Goal: Book appointment/travel/reservation

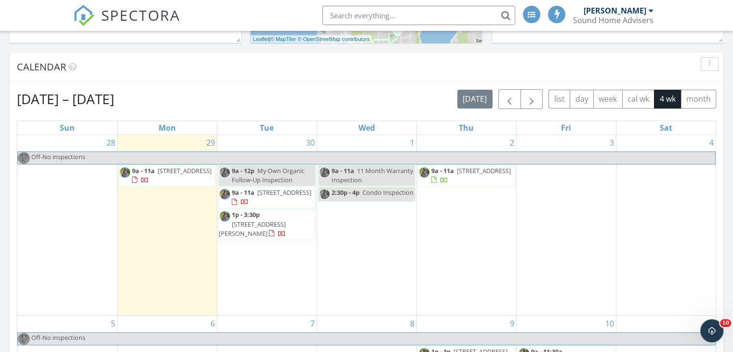
scroll to position [335, 0]
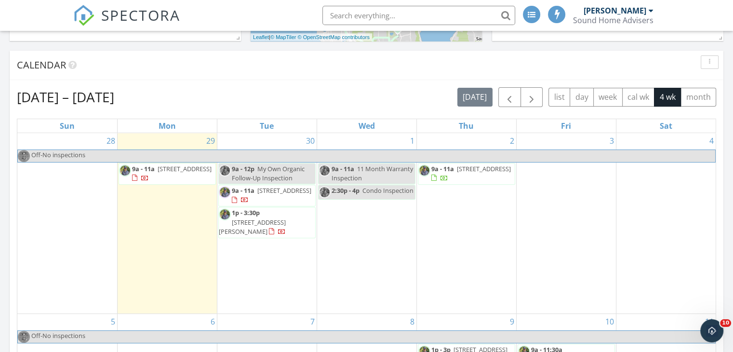
click at [269, 177] on span "My Own Organic Follow-Up Inspection" at bounding box center [268, 173] width 73 height 18
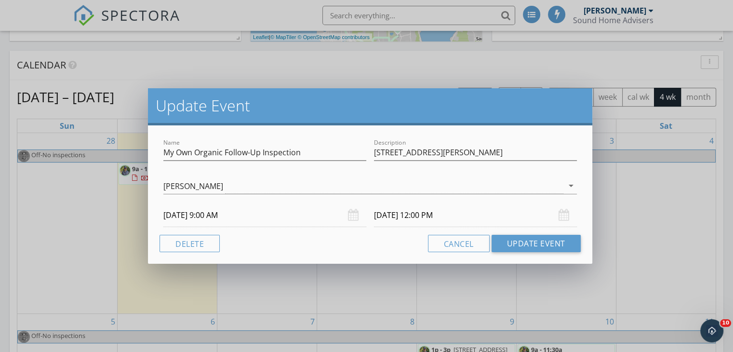
click at [350, 209] on div "[DATE] 9:00 AM" at bounding box center [264, 215] width 203 height 24
click at [350, 211] on div "[DATE] 9:00 AM" at bounding box center [264, 215] width 203 height 24
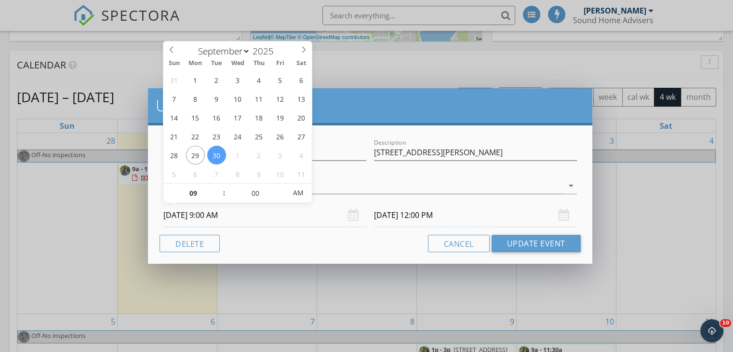
click at [296, 224] on input "[DATE] 9:00 AM" at bounding box center [264, 215] width 203 height 24
select select "9"
type input "[DATE] 9:00 AM"
type input "[DATE] 12:00 PM"
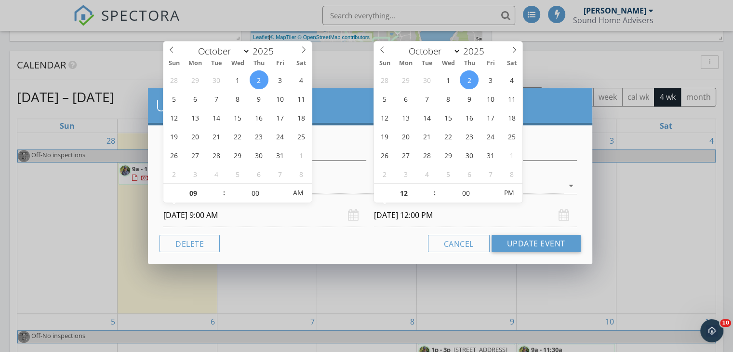
click at [401, 220] on input "[DATE] 12:00 PM" at bounding box center [475, 215] width 203 height 24
type input "11"
type input "[DATE] 11:00 AM"
click at [431, 199] on span at bounding box center [429, 198] width 7 height 10
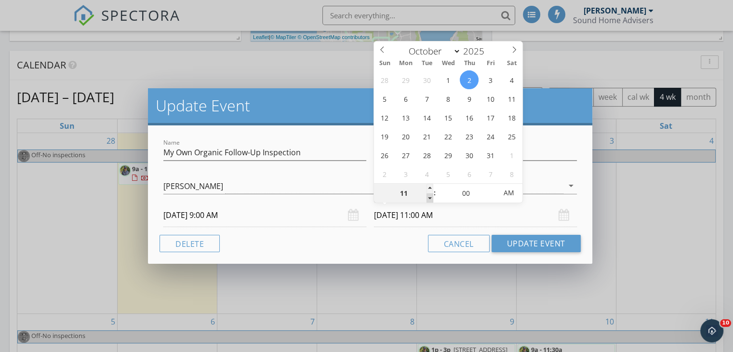
type input "10"
type input "[DATE] 10:00 AM"
click at [431, 199] on span at bounding box center [429, 198] width 7 height 10
type input "09"
type input "[DATE] 9:00 AM"
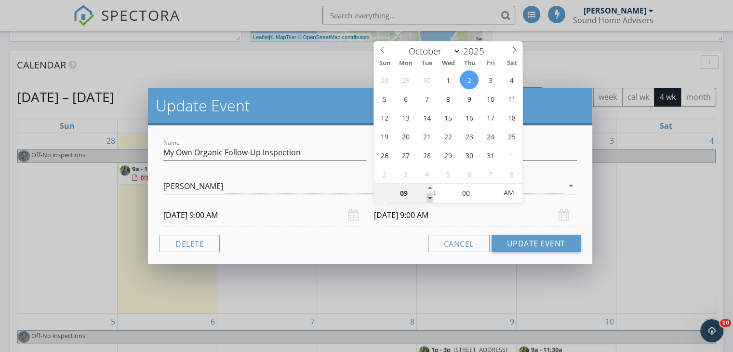
click at [431, 199] on span at bounding box center [429, 198] width 7 height 10
type input "10"
type input "[DATE] 10:00 AM"
click at [428, 186] on span at bounding box center [429, 189] width 7 height 10
type input "11"
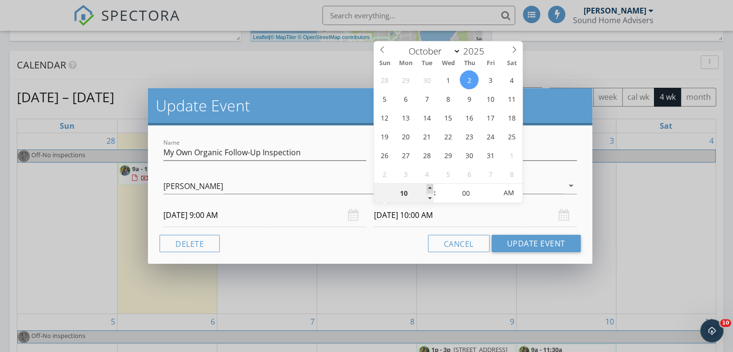
type input "[DATE] 11:00 AM"
click at [428, 187] on span at bounding box center [429, 189] width 7 height 10
click at [401, 236] on div "Cancel Update Event" at bounding box center [369, 243] width 421 height 17
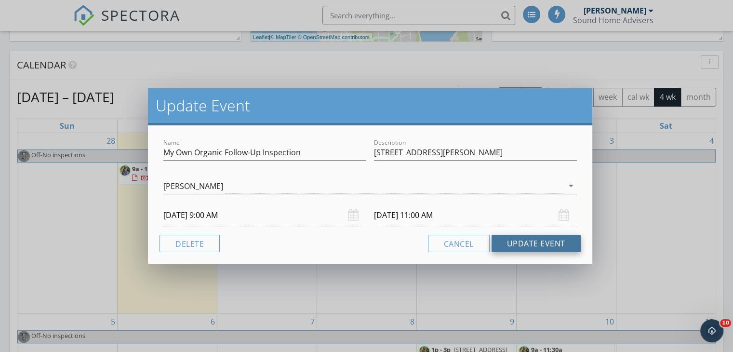
click at [525, 238] on button "Update Event" at bounding box center [535, 243] width 89 height 17
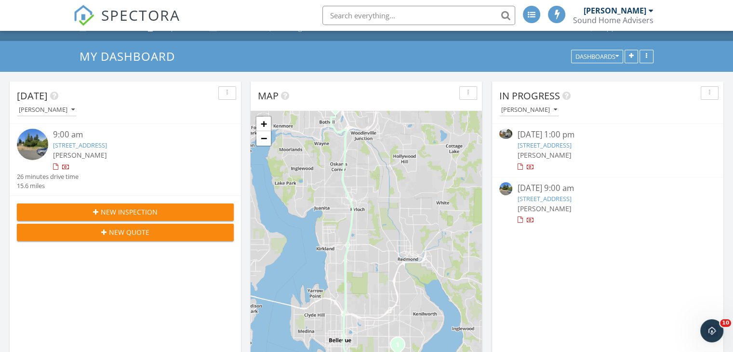
scroll to position [0, 0]
